Goal: Task Accomplishment & Management: Use online tool/utility

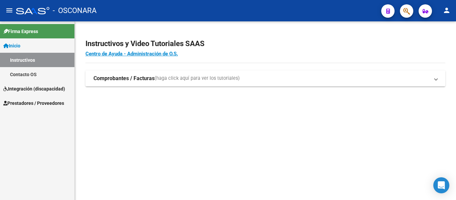
click at [36, 100] on span "Prestadores / Proveedores" at bounding box center [33, 102] width 61 height 7
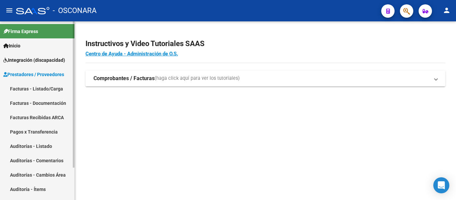
scroll to position [39, 0]
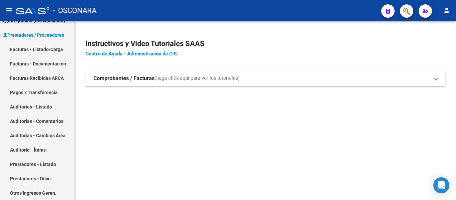
drag, startPoint x: 57, startPoint y: 95, endPoint x: 273, endPoint y: 141, distance: 220.8
click at [299, 151] on mat-sidenav-content "Instructivos y Video Tutoriales SAAS Centro de Ayuda - Administración de O.S. C…" at bounding box center [265, 110] width 381 height 178
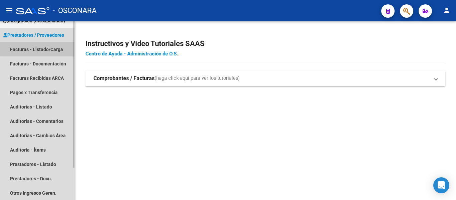
click at [53, 48] on link "Facturas - Listado/Carga" at bounding box center [37, 49] width 74 height 14
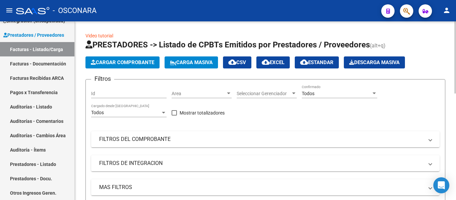
click at [188, 90] on div "Area Area" at bounding box center [201, 91] width 60 height 13
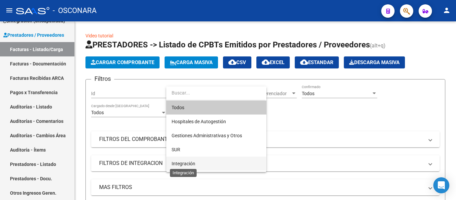
click at [187, 162] on span "Integración" at bounding box center [183, 163] width 24 height 5
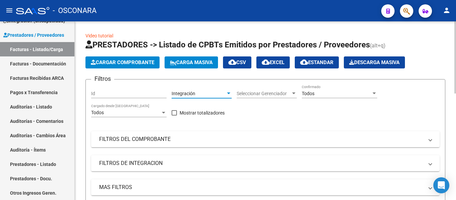
click at [261, 93] on span "Seleccionar Gerenciador" at bounding box center [263, 94] width 54 height 6
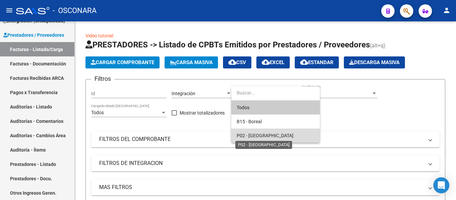
click at [257, 136] on span "P02 - [GEOGRAPHIC_DATA]" at bounding box center [264, 135] width 57 height 5
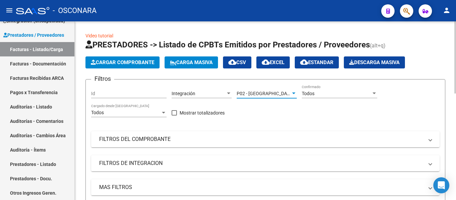
click at [260, 93] on span "P02 - [GEOGRAPHIC_DATA]" at bounding box center [264, 93] width 57 height 5
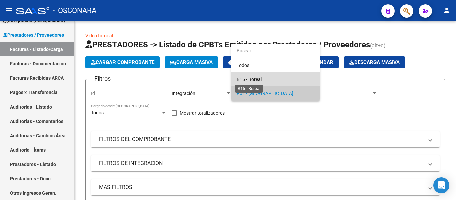
click at [248, 79] on span "B15 - Boreal" at bounding box center [248, 79] width 25 height 5
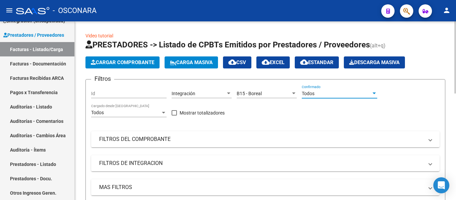
click at [308, 93] on span "Todos" at bounding box center [307, 93] width 13 height 5
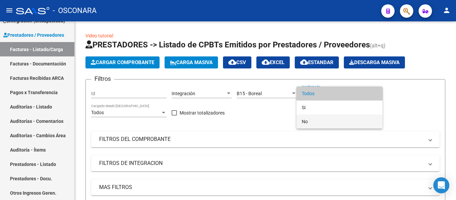
click at [312, 120] on span "No" at bounding box center [338, 121] width 75 height 14
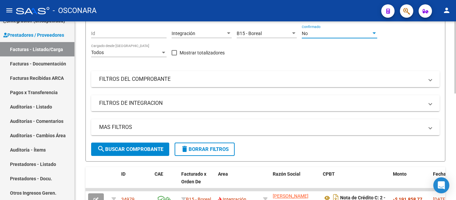
scroll to position [67, 0]
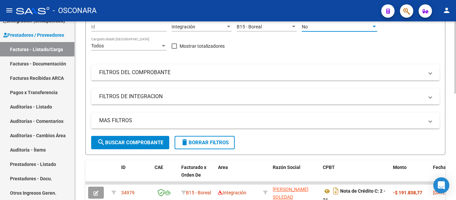
click at [129, 116] on mat-expansion-panel-header "MAS FILTROS" at bounding box center [265, 120] width 348 height 16
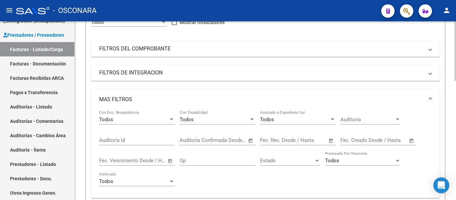
scroll to position [100, 0]
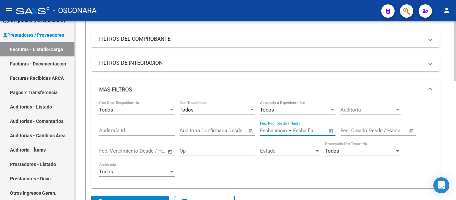
click at [282, 130] on input "text" at bounding box center [273, 130] width 27 height 6
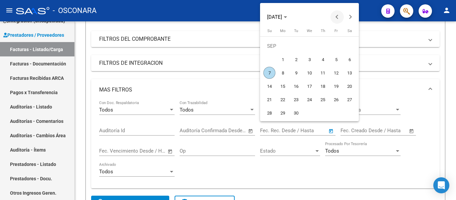
click at [335, 15] on span "Previous month" at bounding box center [336, 16] width 13 height 13
click at [334, 16] on span "Previous month" at bounding box center [336, 16] width 13 height 13
click at [334, 17] on span "Previous month" at bounding box center [336, 16] width 13 height 13
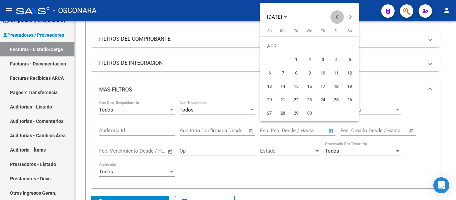
click at [333, 18] on span "Previous month" at bounding box center [336, 16] width 13 height 13
click at [348, 17] on button "Next month" at bounding box center [349, 16] width 13 height 13
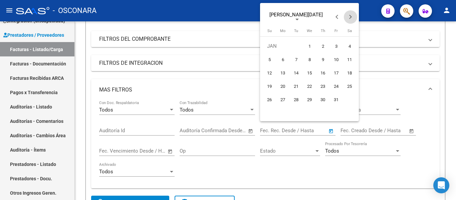
click at [348, 16] on button "Next month" at bounding box center [349, 16] width 13 height 13
click at [333, 18] on span "Previous month" at bounding box center [336, 16] width 13 height 13
click at [310, 46] on span "1" at bounding box center [309, 46] width 12 height 12
type input "[DATE]"
click at [350, 18] on button "Next month" at bounding box center [349, 16] width 13 height 13
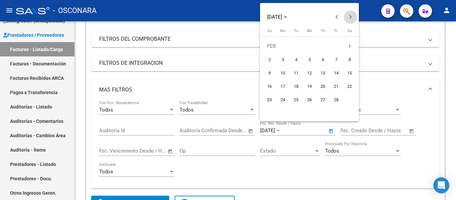
click at [350, 18] on button "Next month" at bounding box center [349, 16] width 13 height 13
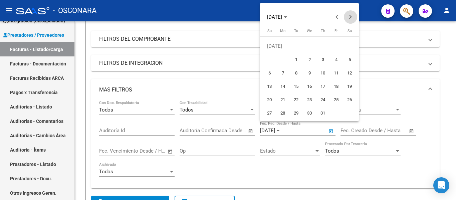
click at [350, 19] on button "Next month" at bounding box center [349, 16] width 13 height 13
click at [350, 19] on span "Next month" at bounding box center [349, 16] width 13 height 13
click at [349, 20] on span "Next month" at bounding box center [349, 16] width 13 height 13
click at [334, 20] on span "Previous month" at bounding box center [336, 16] width 13 height 13
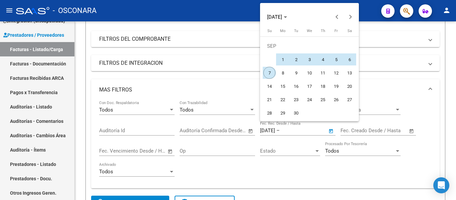
click at [270, 72] on span "7" at bounding box center [269, 73] width 12 height 12
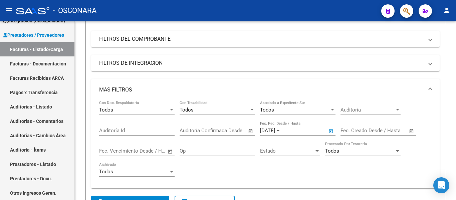
type input "[DATE]"
click at [309, 133] on input "[DATE]" at bounding box center [297, 130] width 32 height 6
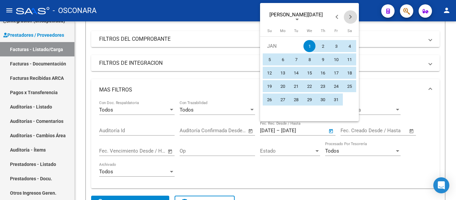
click at [348, 17] on button "Next month" at bounding box center [349, 16] width 13 height 13
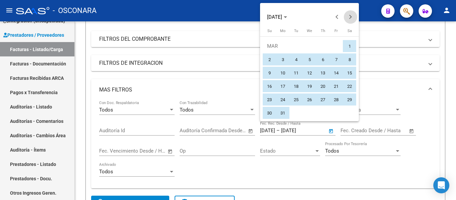
click at [348, 18] on button "Next month" at bounding box center [349, 16] width 13 height 13
click at [348, 19] on span "Next month" at bounding box center [349, 16] width 13 height 13
click at [348, 20] on span "Next month" at bounding box center [349, 16] width 13 height 13
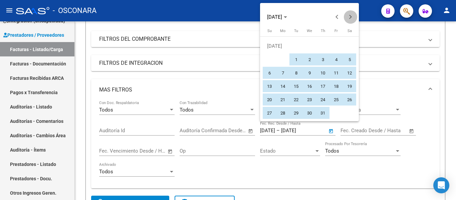
click at [348, 20] on span "Next month" at bounding box center [349, 16] width 13 height 13
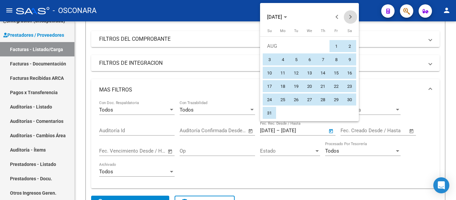
click at [348, 21] on span "Next month" at bounding box center [349, 16] width 13 height 13
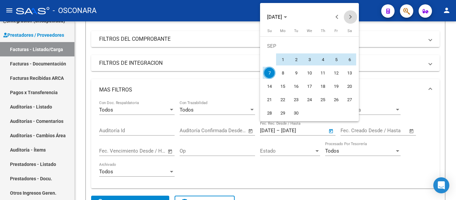
click at [347, 21] on span "Next month" at bounding box center [349, 16] width 13 height 13
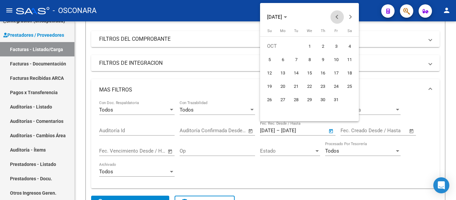
click at [335, 18] on span "Previous month" at bounding box center [336, 16] width 13 height 13
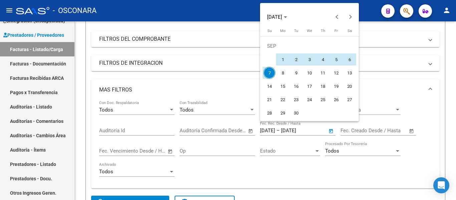
click at [392, 37] on div at bounding box center [228, 100] width 456 height 200
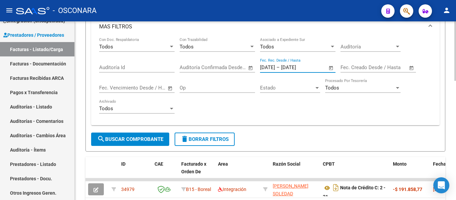
scroll to position [167, 0]
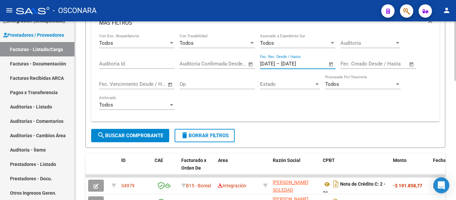
click at [143, 135] on span "search Buscar Comprobante" at bounding box center [130, 135] width 66 height 6
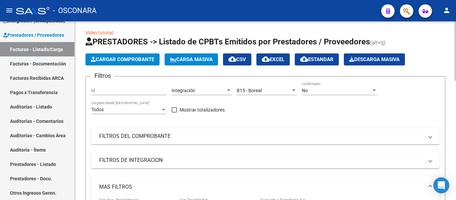
scroll to position [0, 0]
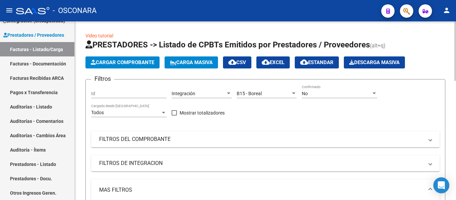
click at [284, 62] on span "cloud_download EXCEL" at bounding box center [272, 62] width 23 height 6
